Goal: Transaction & Acquisition: Purchase product/service

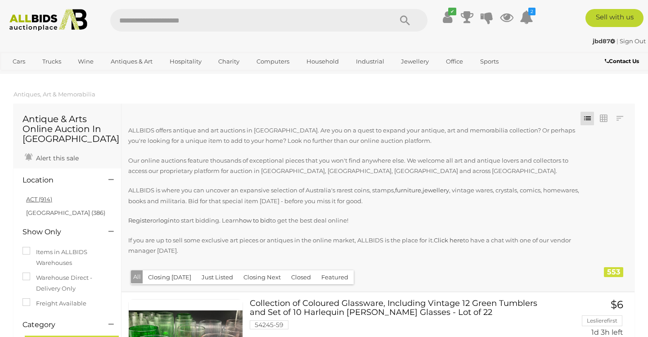
click at [42, 201] on link "ACT (914)" at bounding box center [39, 198] width 26 height 7
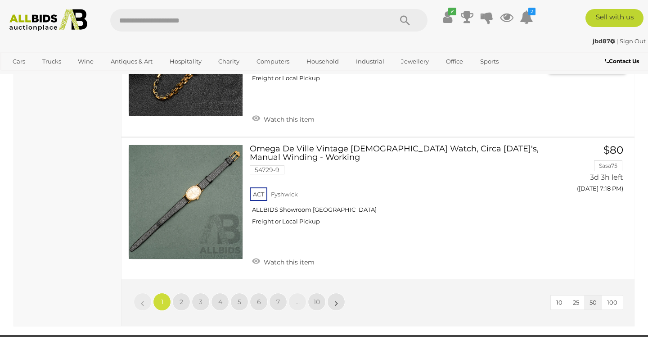
scroll to position [6934, 0]
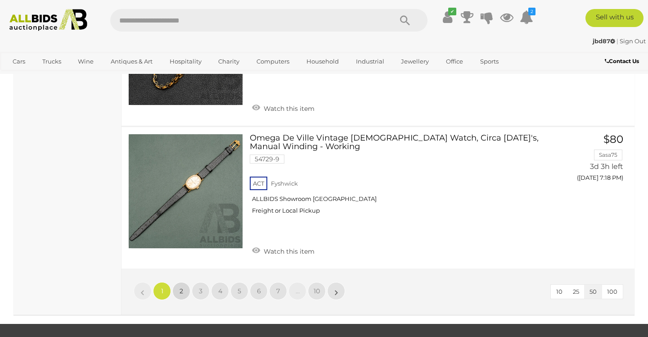
click at [184, 282] on link "2" at bounding box center [181, 291] width 18 height 18
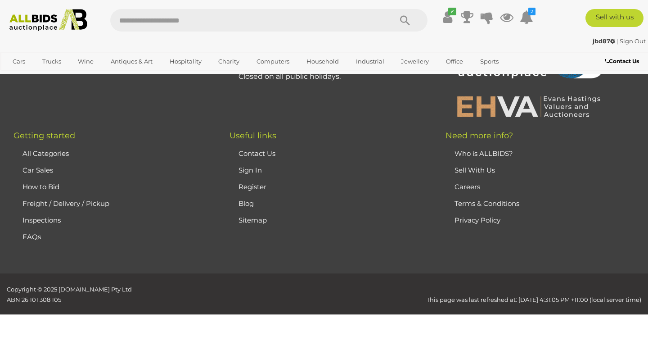
scroll to position [199, 0]
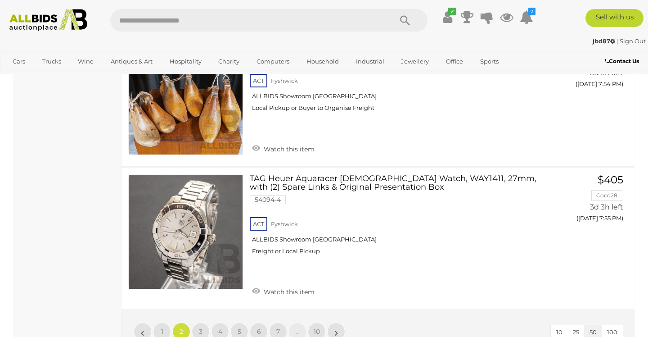
scroll to position [6903, 0]
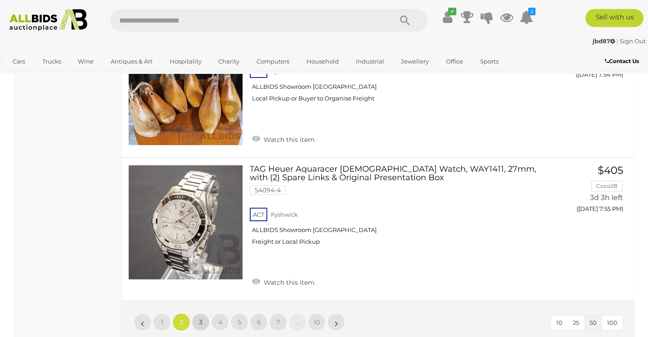
click at [200, 318] on span "3" at bounding box center [201, 322] width 4 height 8
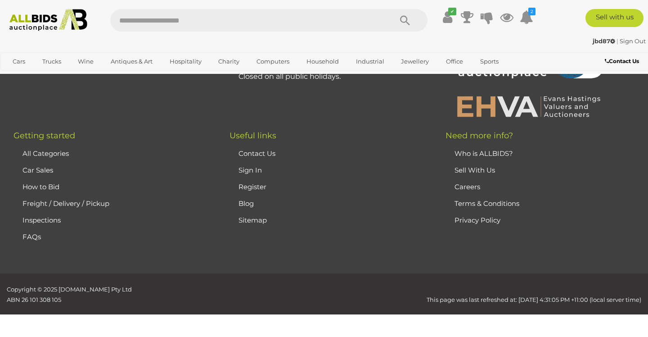
scroll to position [199, 0]
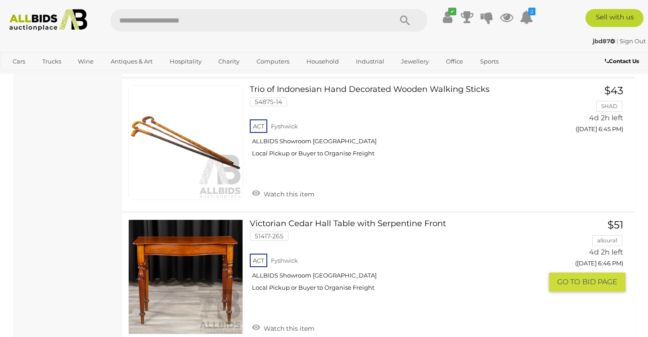
scroll to position [6963, 0]
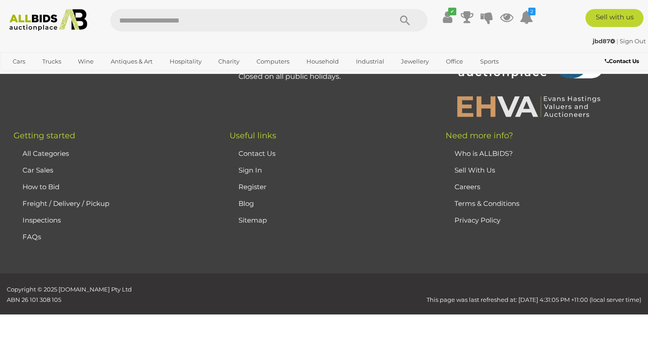
scroll to position [199, 0]
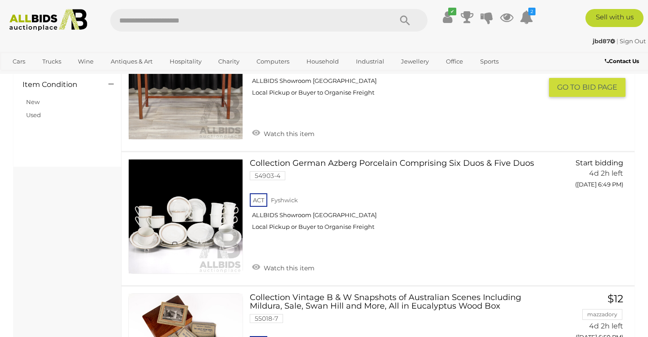
scroll to position [696, 0]
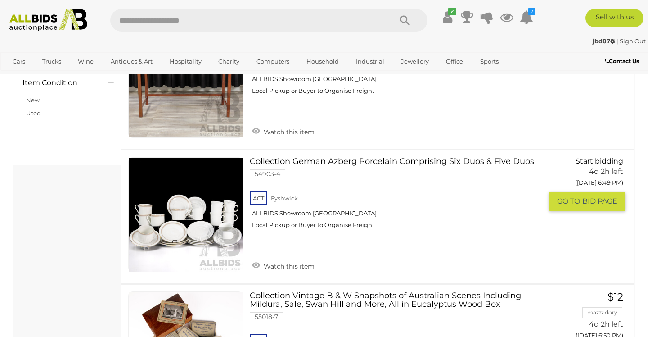
click at [513, 215] on div "ACT Fyshwick ALLBIDS Showroom Fyshwick Local Pickup or Buyer to Organise Freight" at bounding box center [396, 213] width 293 height 46
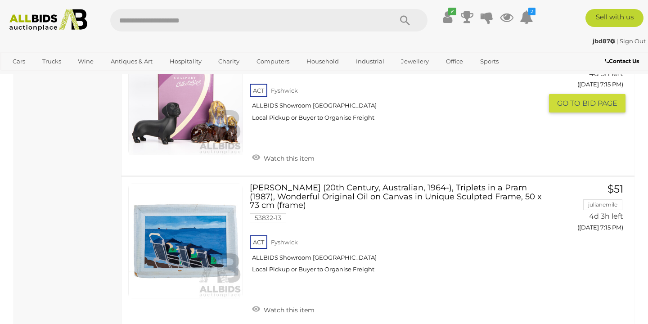
scroll to position [7000, 0]
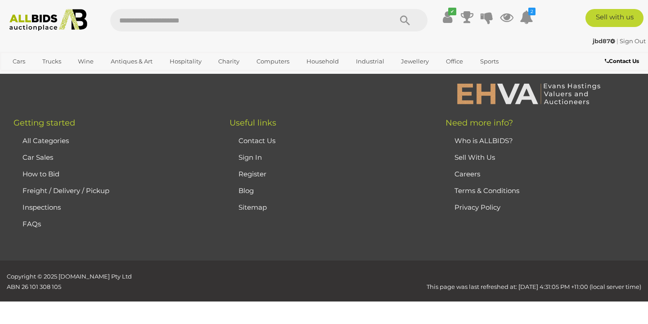
scroll to position [199, 0]
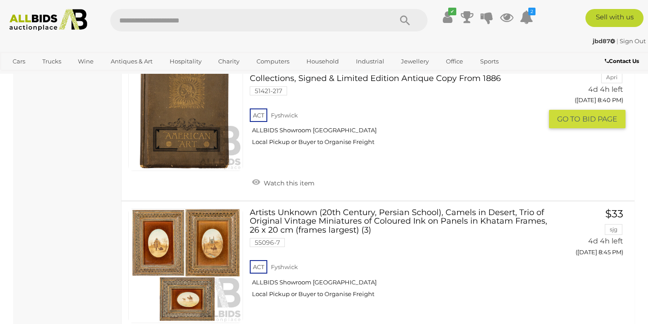
scroll to position [7031, 0]
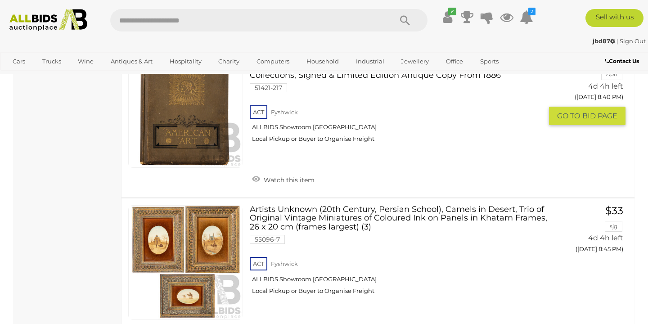
click at [457, 255] on div "ACT Fyshwick ALLBIDS Showroom Fyshwick Local Pickup or Buyer to Organise Freight" at bounding box center [396, 278] width 293 height 46
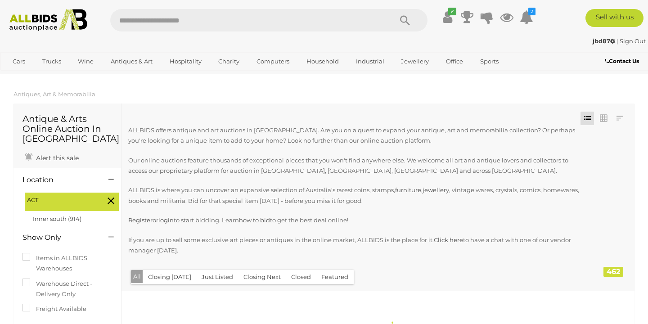
scroll to position [0, 0]
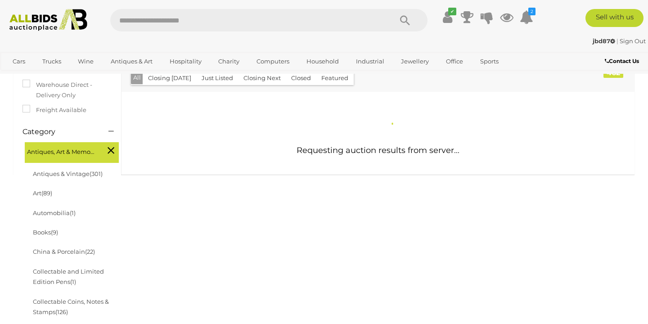
click at [58, 146] on span "Antiques, Art & Memorabilia" at bounding box center [61, 150] width 68 height 13
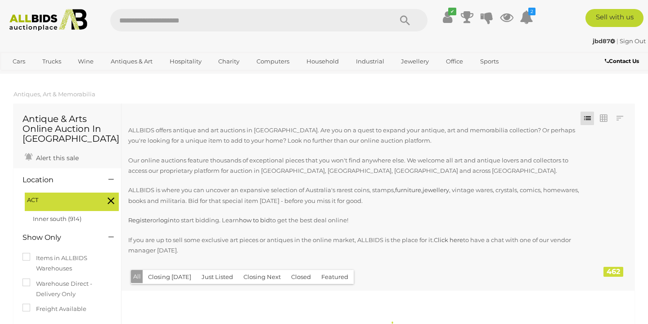
scroll to position [0, 0]
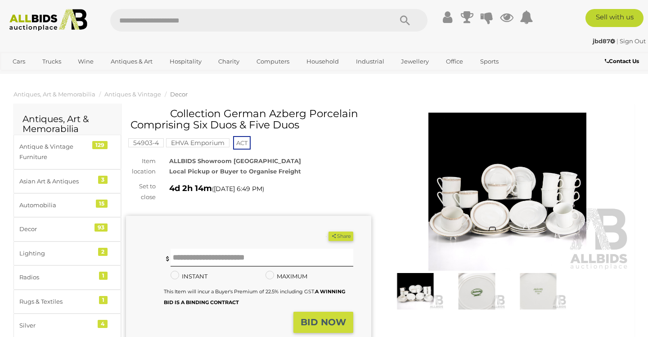
scroll to position [11, 0]
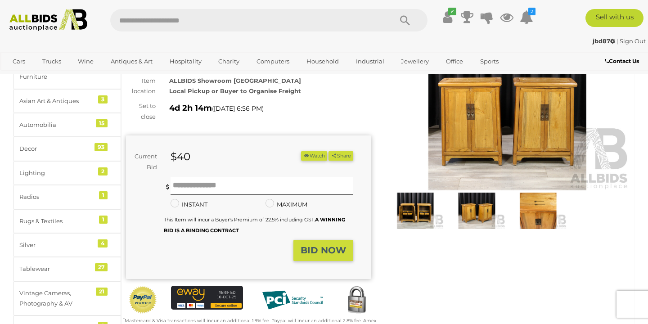
scroll to position [78, 0]
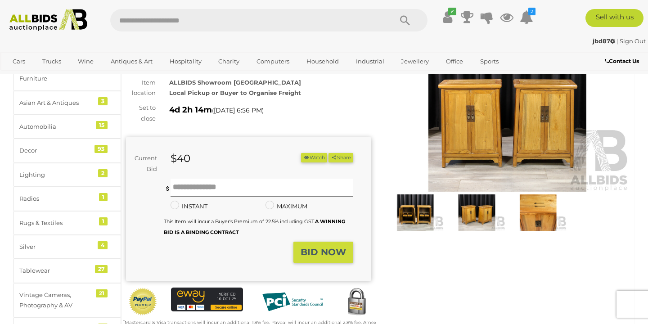
click at [447, 135] on img at bounding box center [507, 113] width 245 height 158
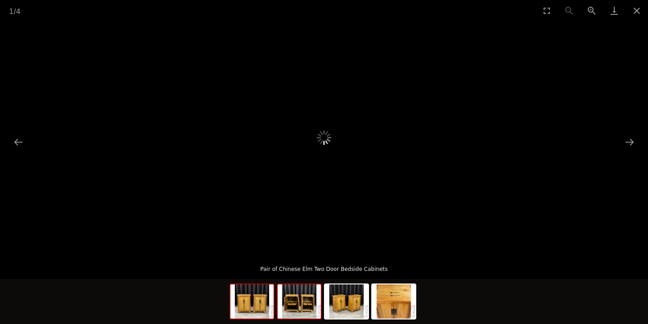
click at [300, 303] on img at bounding box center [299, 301] width 43 height 34
click at [267, 305] on img at bounding box center [251, 301] width 43 height 34
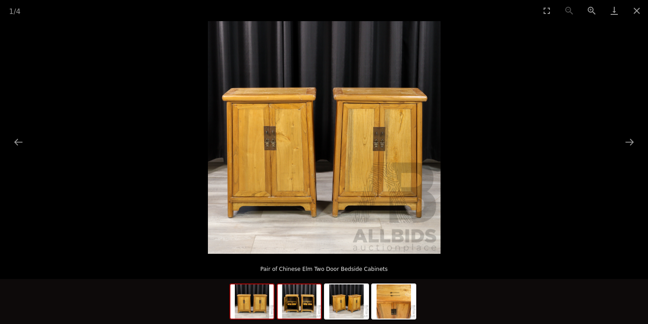
click at [296, 303] on img at bounding box center [299, 301] width 43 height 34
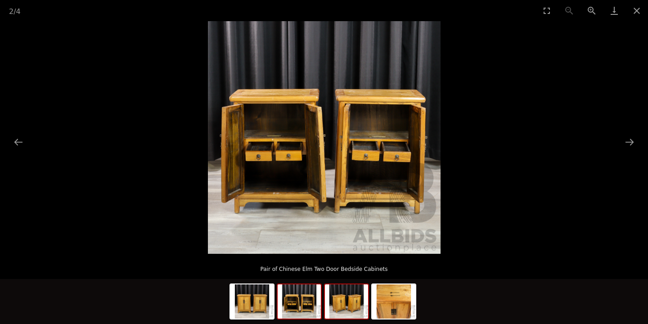
click at [355, 298] on img at bounding box center [346, 301] width 43 height 34
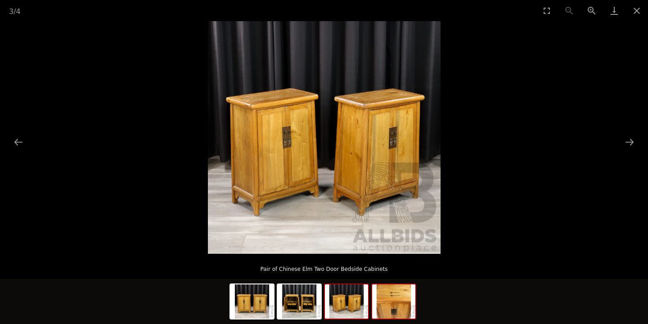
click at [391, 312] on img at bounding box center [393, 301] width 43 height 34
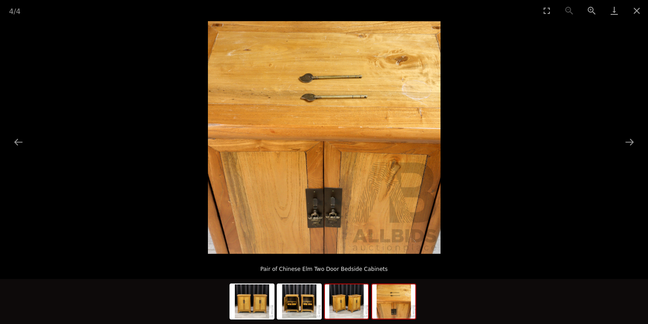
click at [348, 311] on img at bounding box center [346, 301] width 43 height 34
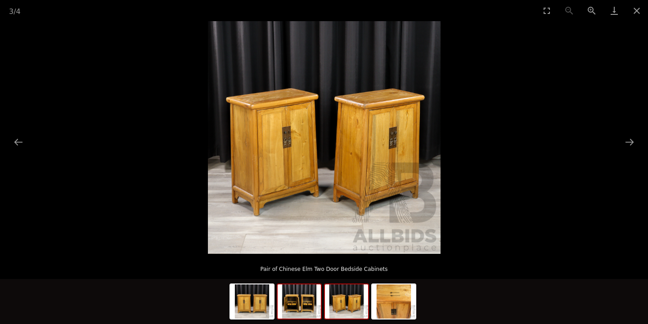
click at [309, 309] on img at bounding box center [299, 301] width 43 height 34
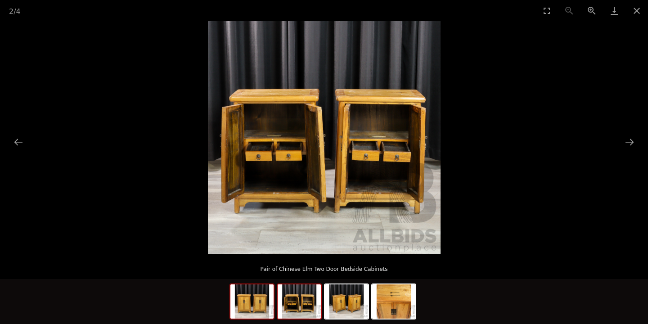
click at [256, 311] on img at bounding box center [251, 301] width 43 height 34
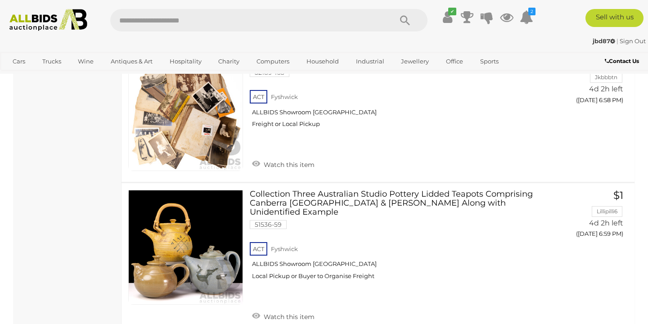
scroll to position [7053, 0]
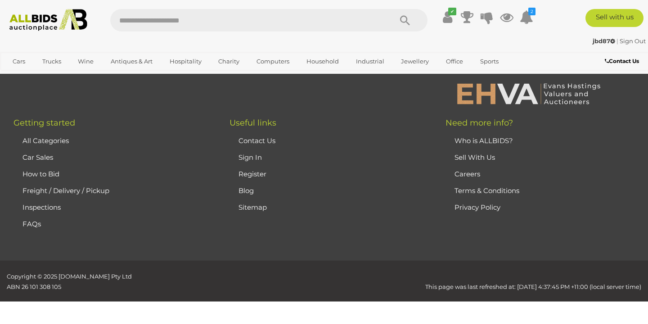
scroll to position [199, 0]
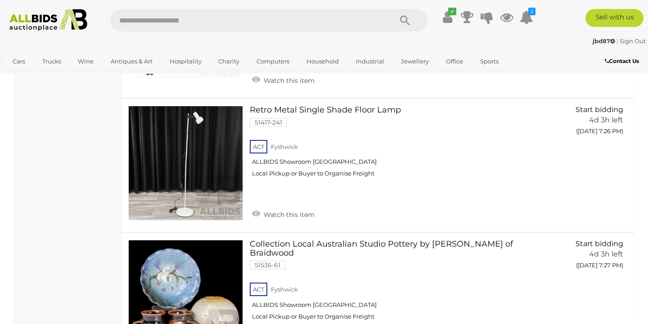
scroll to position [6933, 0]
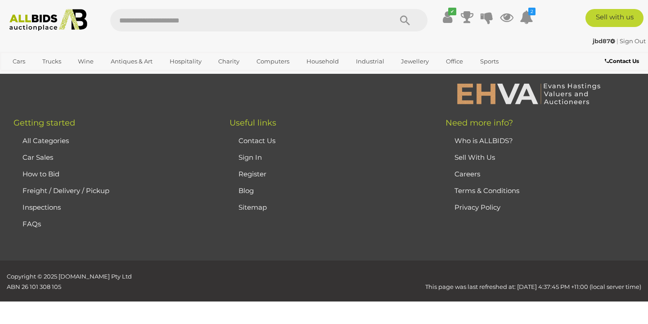
scroll to position [199, 0]
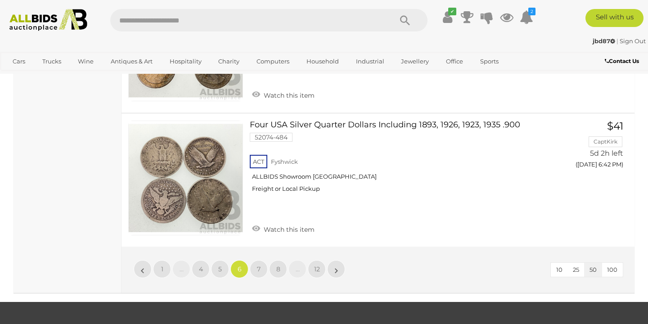
scroll to position [7188, 0]
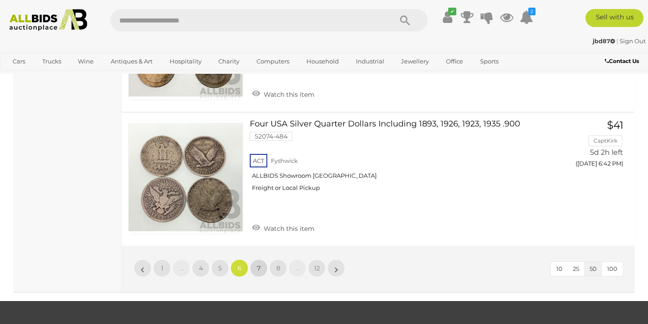
click at [259, 264] on span "7" at bounding box center [259, 268] width 4 height 8
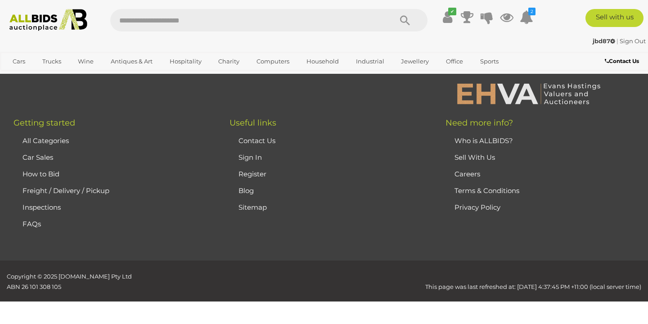
scroll to position [199, 0]
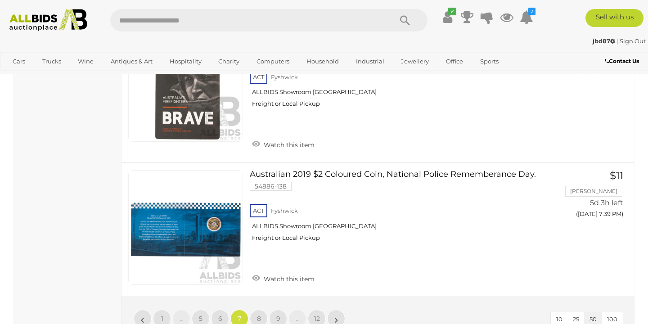
scroll to position [7111, 0]
click at [256, 310] on link "8" at bounding box center [259, 319] width 18 height 18
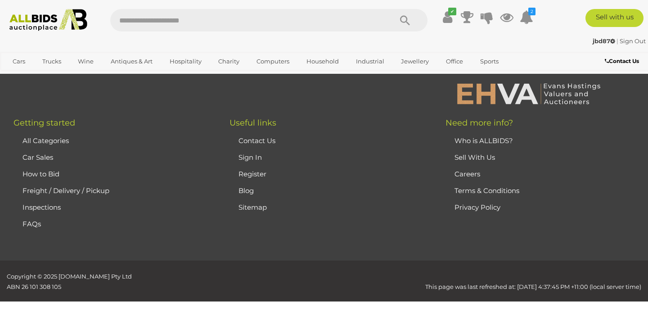
scroll to position [199, 0]
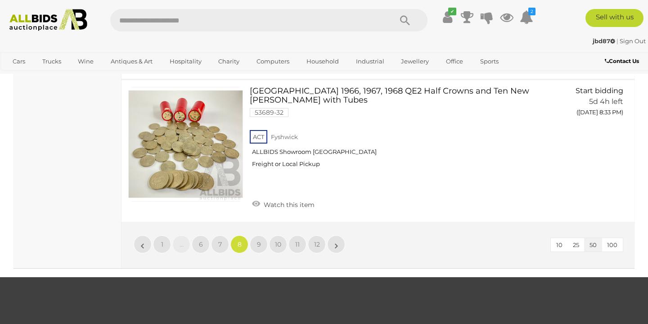
scroll to position [6955, 0]
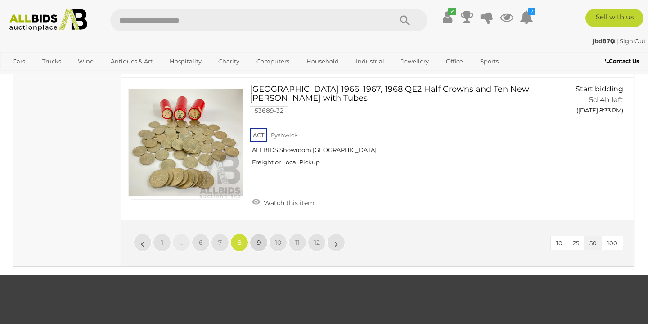
click at [259, 239] on span "9" at bounding box center [259, 243] width 4 height 8
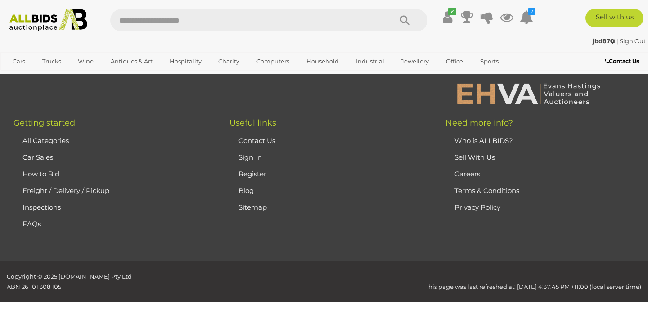
scroll to position [199, 0]
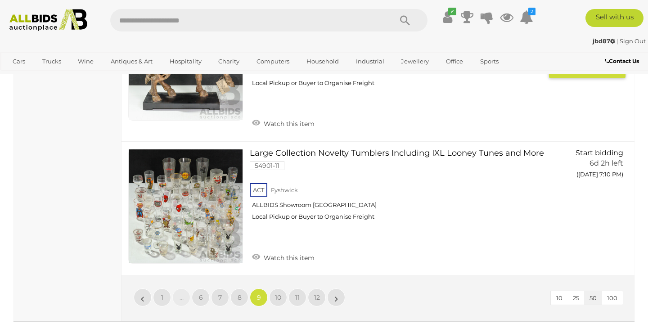
scroll to position [7213, 0]
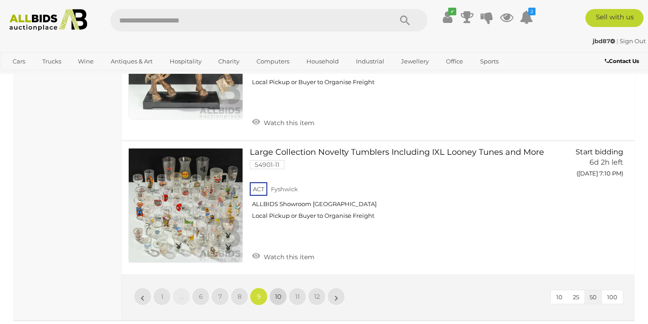
click at [278, 293] on span "10" at bounding box center [278, 297] width 6 height 8
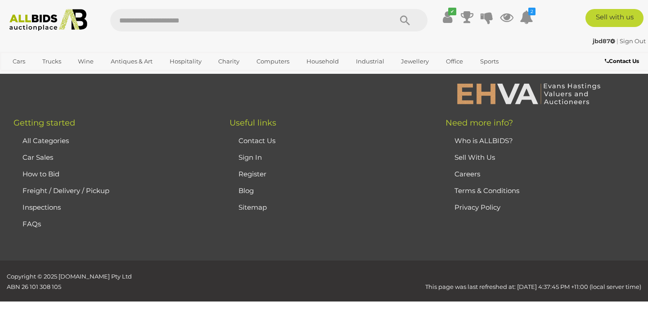
scroll to position [199, 0]
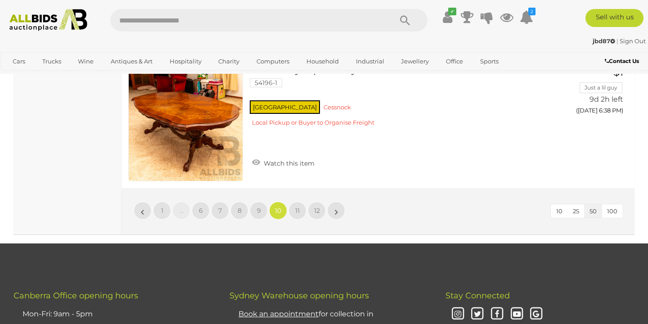
scroll to position [7194, 0]
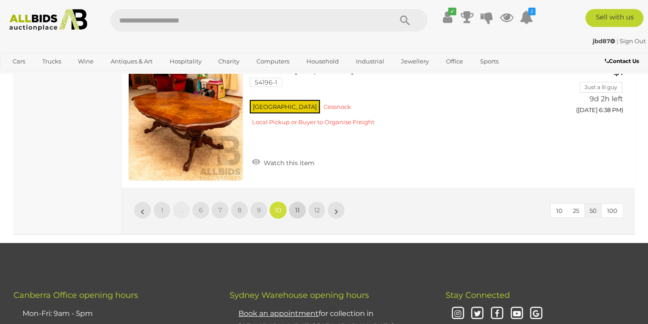
click at [294, 201] on link "11" at bounding box center [298, 210] width 18 height 18
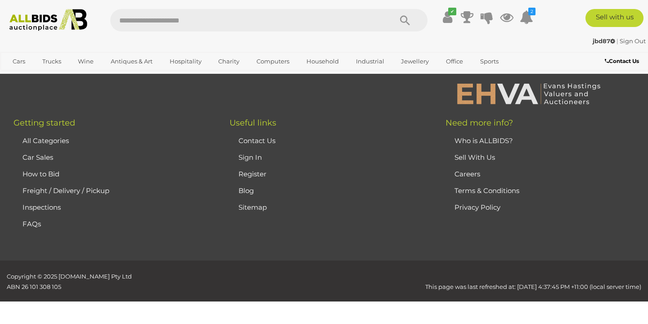
scroll to position [199, 0]
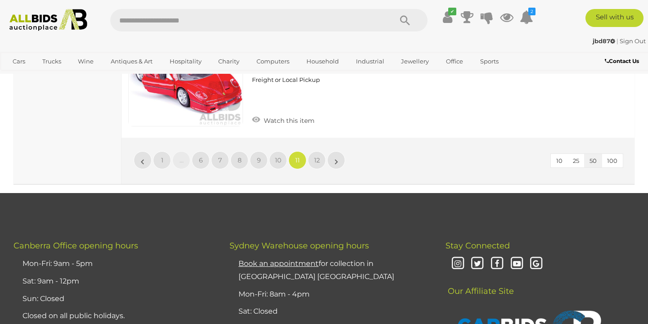
scroll to position [6823, 0]
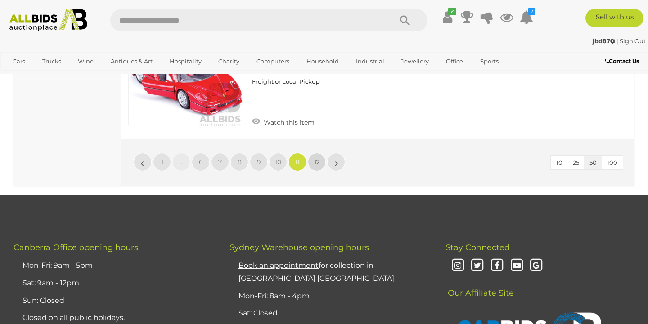
click at [312, 153] on link "12" at bounding box center [317, 162] width 18 height 18
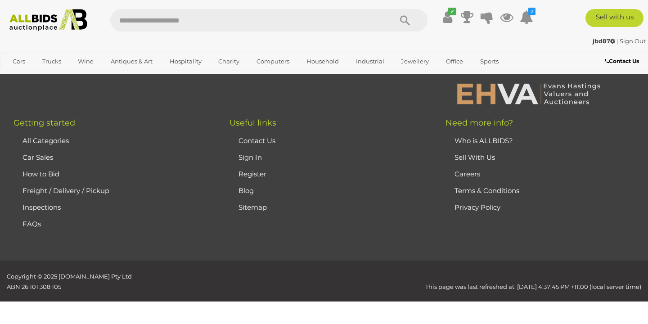
scroll to position [199, 0]
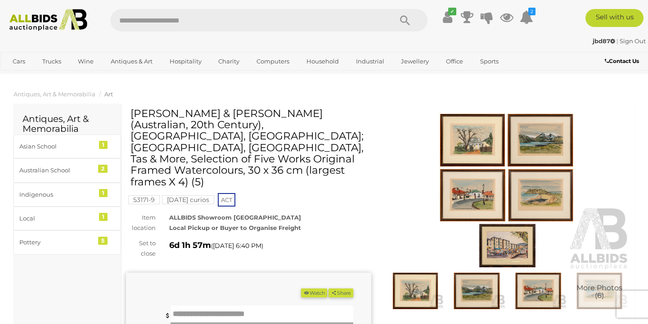
click at [457, 145] on img at bounding box center [507, 192] width 245 height 158
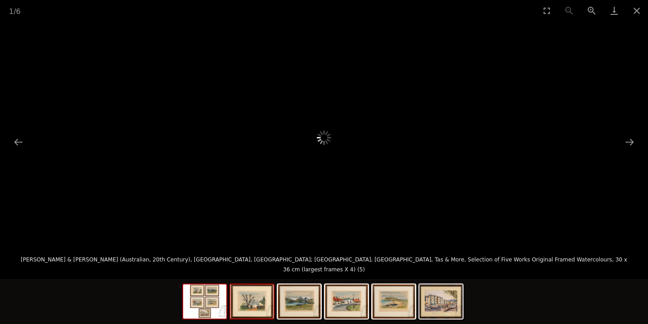
click at [257, 297] on img at bounding box center [251, 301] width 43 height 34
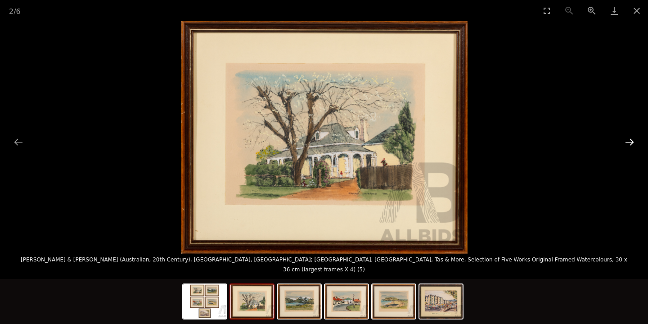
click at [629, 140] on button "Next slide" at bounding box center [629, 142] width 19 height 18
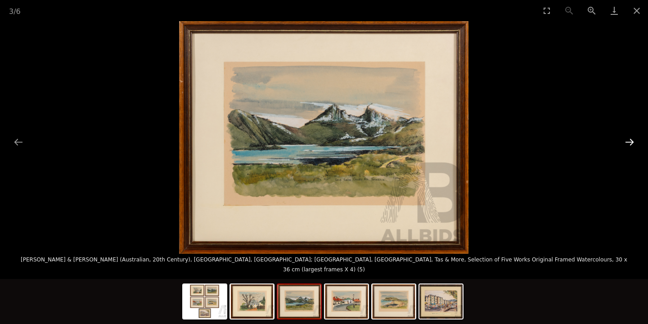
click at [629, 140] on button "Next slide" at bounding box center [629, 142] width 19 height 18
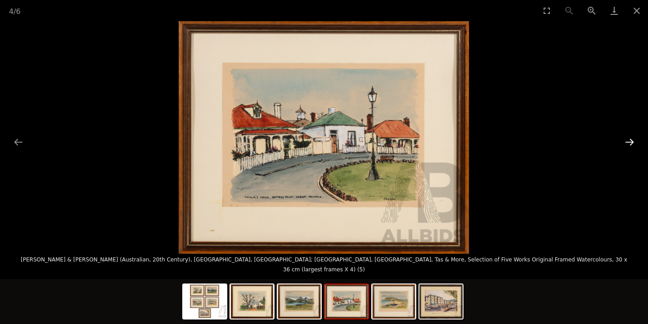
click at [629, 140] on button "Next slide" at bounding box center [629, 142] width 19 height 18
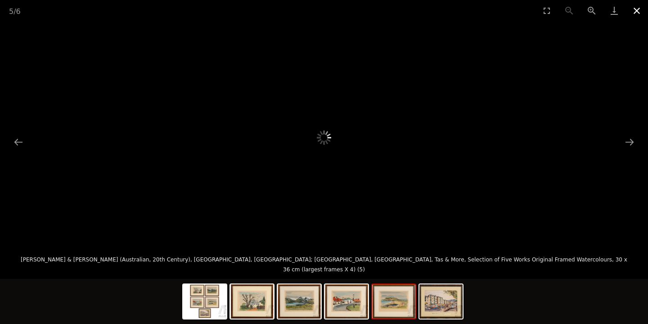
click at [640, 9] on button "Close gallery" at bounding box center [637, 10] width 23 height 21
